Goal: Task Accomplishment & Management: Manage account settings

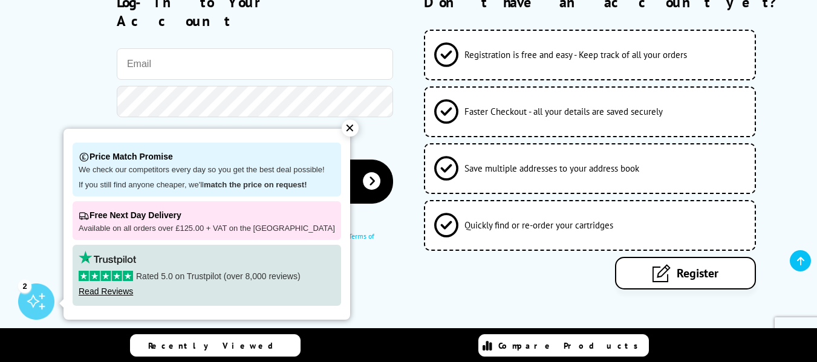
scroll to position [181, 0]
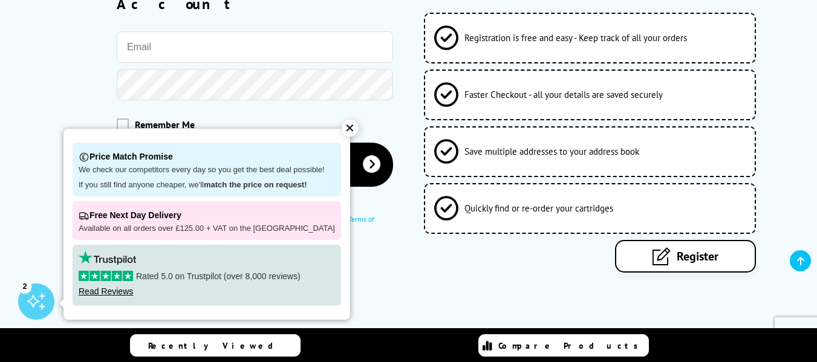
type input "[EMAIL_ADDRESS][PERSON_NAME][DOMAIN_NAME]"
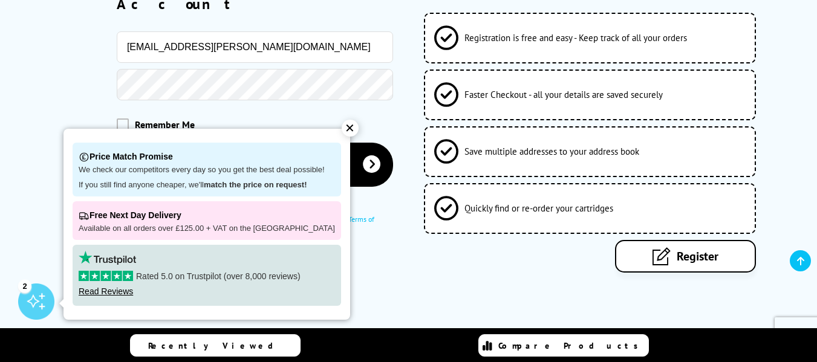
click at [342, 132] on div "✕" at bounding box center [350, 128] width 17 height 17
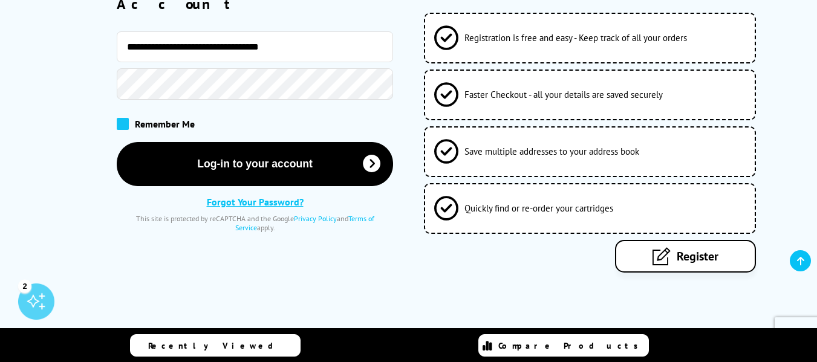
click at [119, 118] on span at bounding box center [123, 124] width 12 height 12
click at [119, 120] on input "checkbox" at bounding box center [119, 120] width 0 height 0
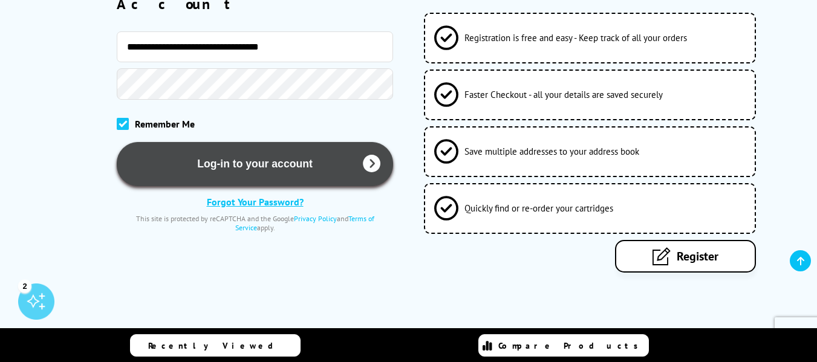
click at [255, 156] on button "Log-in to your account" at bounding box center [255, 164] width 276 height 44
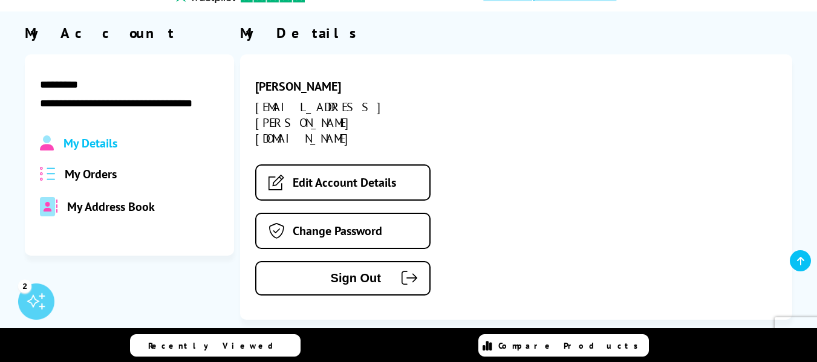
scroll to position [121, 0]
click at [88, 178] on span "My Orders" at bounding box center [91, 175] width 52 height 16
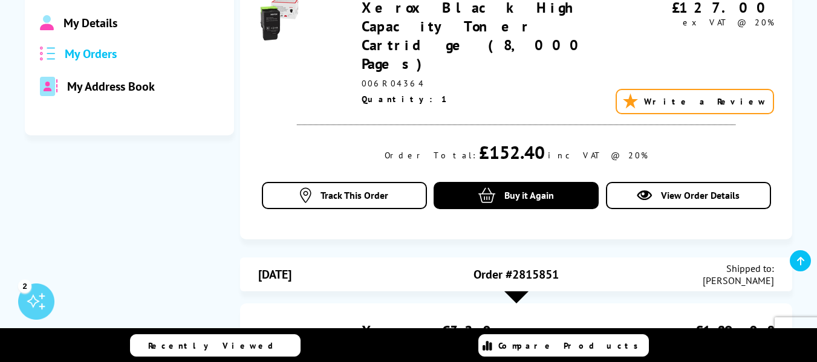
scroll to position [181, 0]
